Goal: Task Accomplishment & Management: Manage account settings

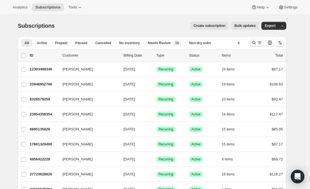
click at [256, 42] on icon "Search and filter results" at bounding box center [254, 43] width 4 height 4
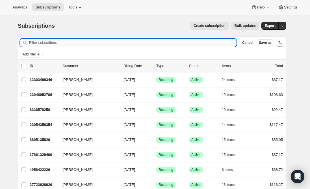
click at [126, 40] on input "Filter subscribers" at bounding box center [132, 43] width 207 height 8
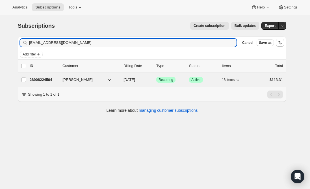
type input "[EMAIL_ADDRESS][DOMAIN_NAME]"
click at [44, 78] on p "28908224594" at bounding box center [44, 80] width 28 height 6
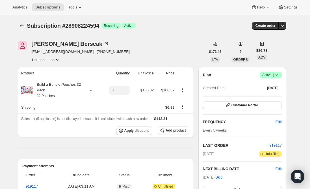
click at [54, 52] on span "[EMAIL_ADDRESS][DOMAIN_NAME] · [PHONE_NUMBER]" at bounding box center [80, 52] width 98 height 6
drag, startPoint x: 70, startPoint y: 51, endPoint x: 34, endPoint y: 51, distance: 36.7
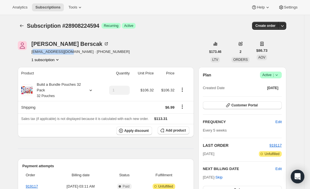
click at [34, 51] on span "[EMAIL_ADDRESS][DOMAIN_NAME] · [PHONE_NUMBER]" at bounding box center [80, 52] width 98 height 6
click at [32, 50] on div "[PERSON_NAME] Berscak [EMAIL_ADDRESS][DOMAIN_NAME] · [PHONE_NUMBER] 1 subscript…" at bounding box center [112, 51] width 188 height 21
drag, startPoint x: 31, startPoint y: 52, endPoint x: 70, endPoint y: 55, distance: 39.1
click at [70, 55] on div "[PERSON_NAME] Berscak [EMAIL_ADDRESS][DOMAIN_NAME] · [PHONE_NUMBER] 1 subscript…" at bounding box center [112, 51] width 188 height 21
copy span "[EMAIL_ADDRESS][DOMAIN_NAME]"
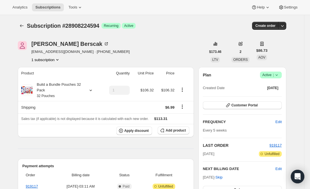
click at [270, 73] on span "Active |" at bounding box center [270, 75] width 17 height 6
click at [278, 97] on span "Cancel subscription" at bounding box center [272, 95] width 32 height 4
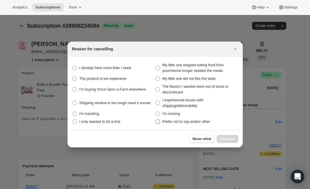
click at [158, 121] on span ":rc7:" at bounding box center [157, 121] width 5 height 5
click at [156, 119] on other "Prefer not to say and/or other" at bounding box center [155, 119] width 0 height 0
radio other "true"
click at [227, 137] on span "Continue" at bounding box center [227, 138] width 15 height 5
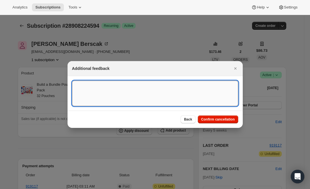
click at [103, 94] on textarea ":rc7:" at bounding box center [155, 92] width 166 height 25
type textarea "Canceled per req."
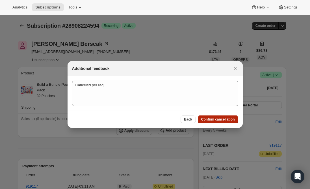
click at [218, 117] on button "Confirm cancellation" at bounding box center [218, 119] width 40 height 8
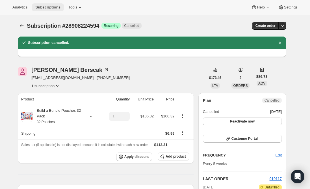
click at [47, 8] on span "Subscriptions" at bounding box center [47, 7] width 25 height 5
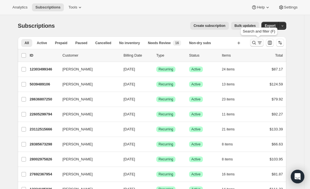
click at [253, 44] on icon "Search and filter results" at bounding box center [254, 43] width 6 height 6
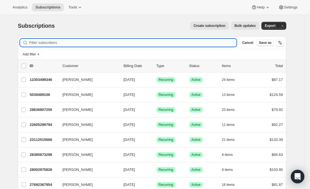
click at [105, 41] on input "Filter subscribers" at bounding box center [132, 43] width 207 height 8
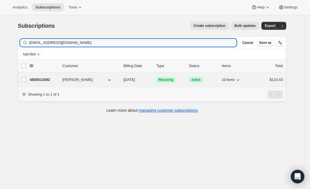
type input "[EMAIL_ADDRESS][DOMAIN_NAME]"
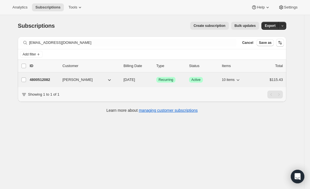
click at [39, 79] on p "4800512082" at bounding box center [44, 80] width 28 height 6
